Goal: Transaction & Acquisition: Book appointment/travel/reservation

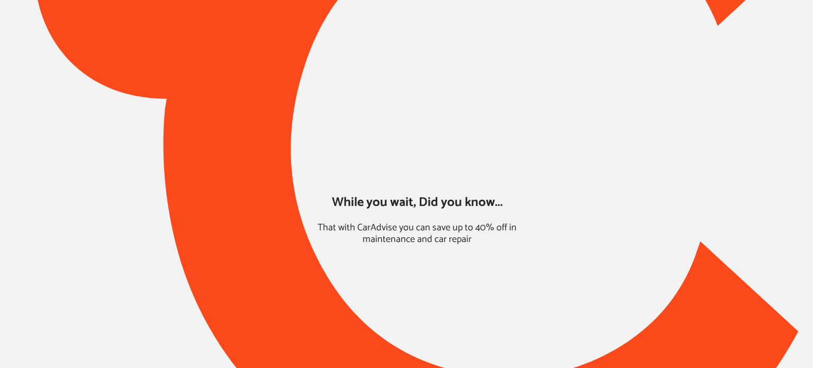
type input "*****"
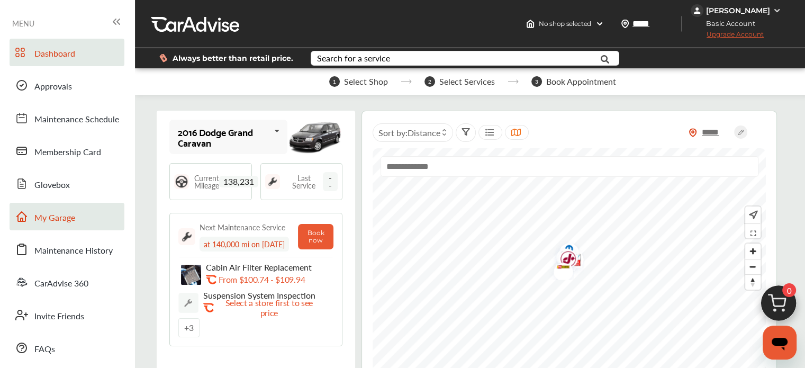
click at [72, 226] on link "My Garage" at bounding box center [67, 217] width 115 height 28
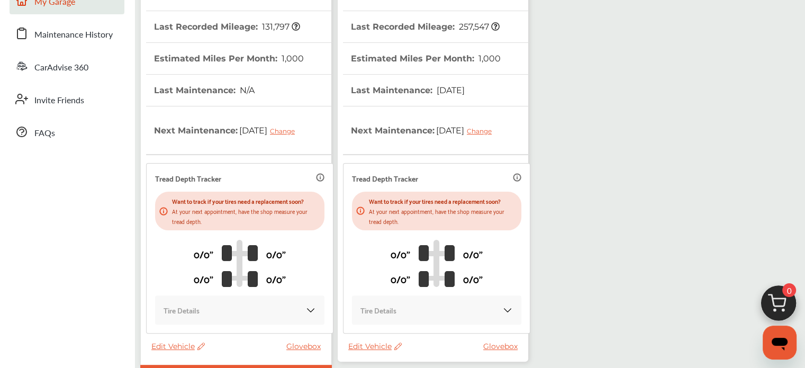
scroll to position [300, 0]
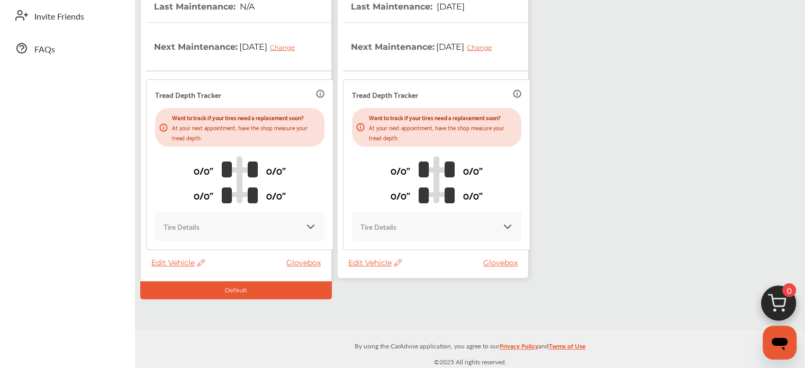
click at [370, 260] on span "Edit Vehicle" at bounding box center [374, 263] width 53 height 10
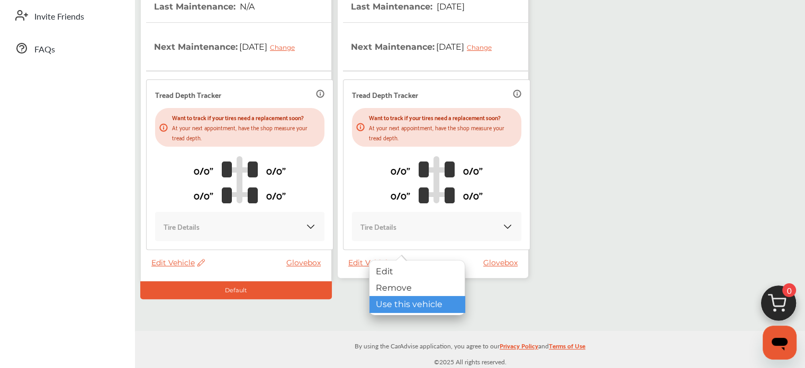
click at [385, 310] on div "Use this vehicle" at bounding box center [417, 304] width 95 height 16
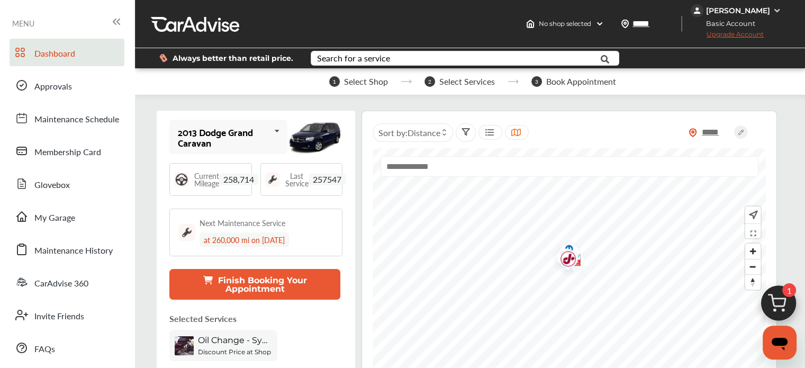
click at [779, 292] on img at bounding box center [778, 306] width 51 height 51
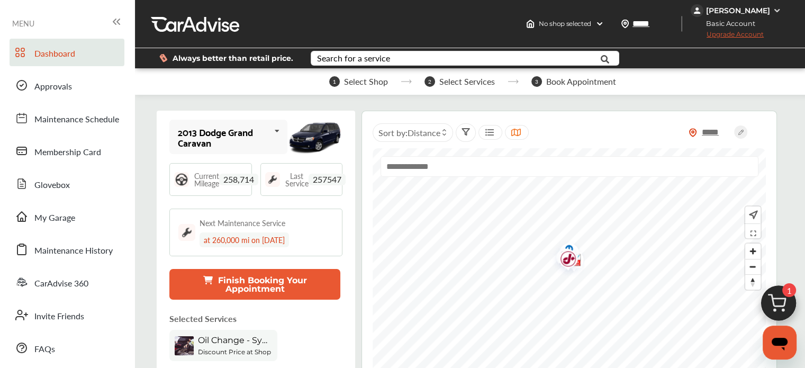
click at [789, 304] on img at bounding box center [778, 306] width 51 height 51
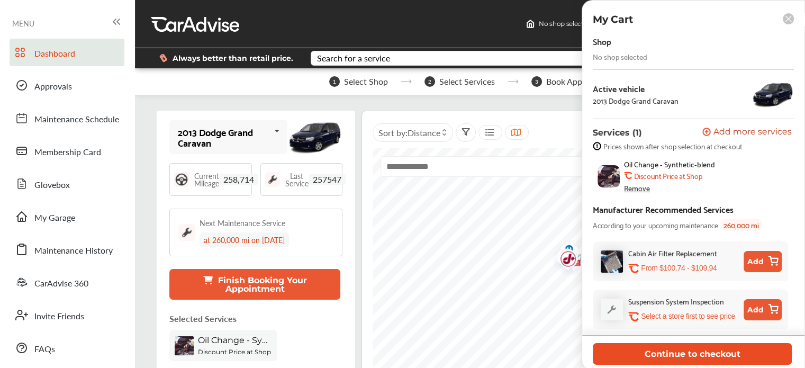
click at [684, 351] on button "Continue to checkout" at bounding box center [692, 354] width 199 height 22
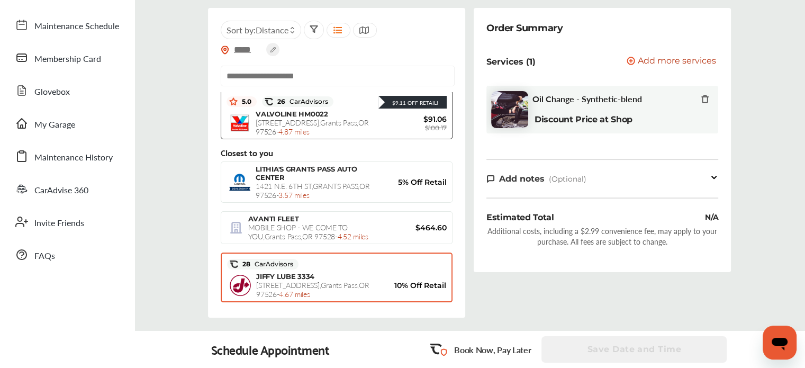
click at [340, 272] on div "JIFFY LUBE [STREET_ADDRESS] - 4.67 miles" at bounding box center [319, 285] width 127 height 26
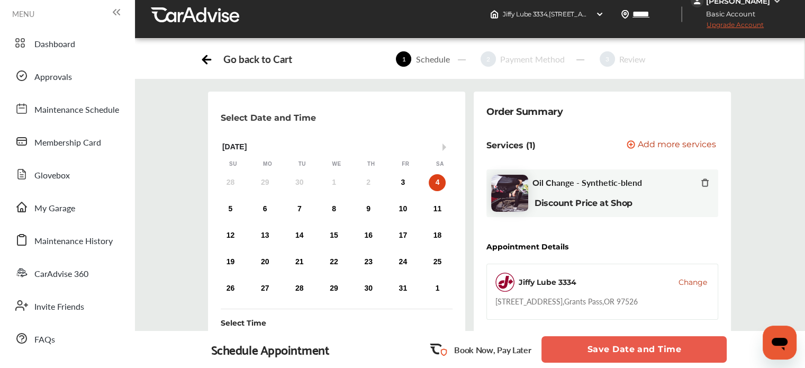
scroll to position [8, 0]
